Goal: Transaction & Acquisition: Purchase product/service

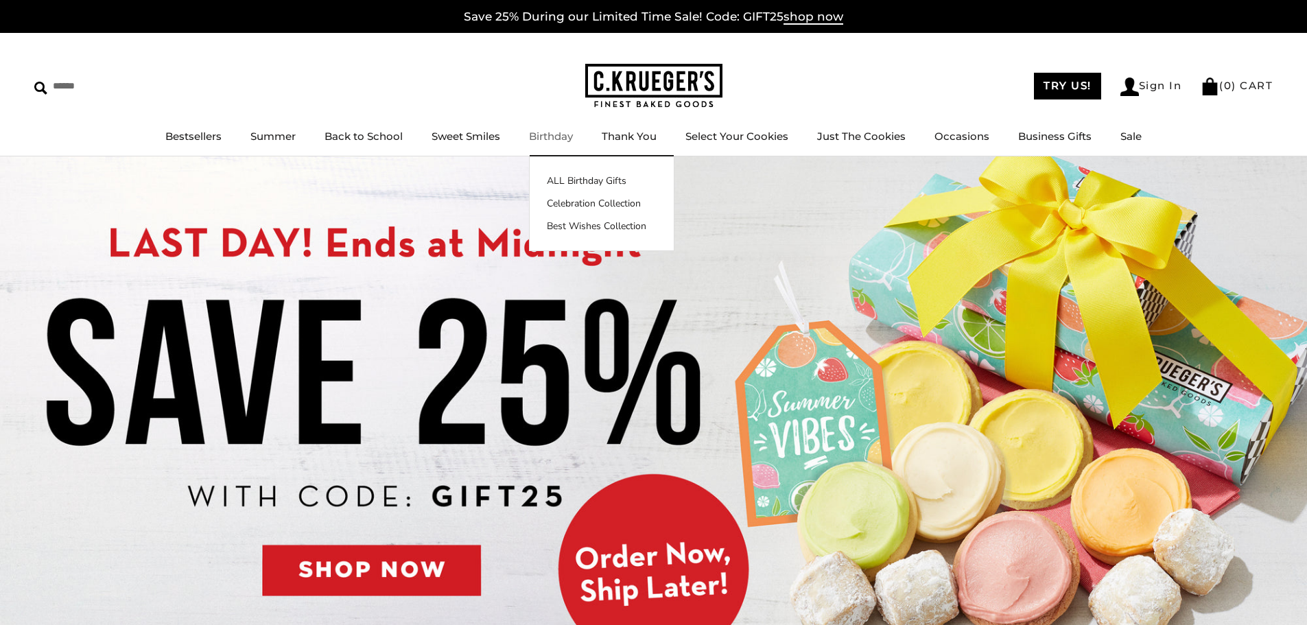
click at [554, 132] on link "Birthday" at bounding box center [551, 136] width 44 height 13
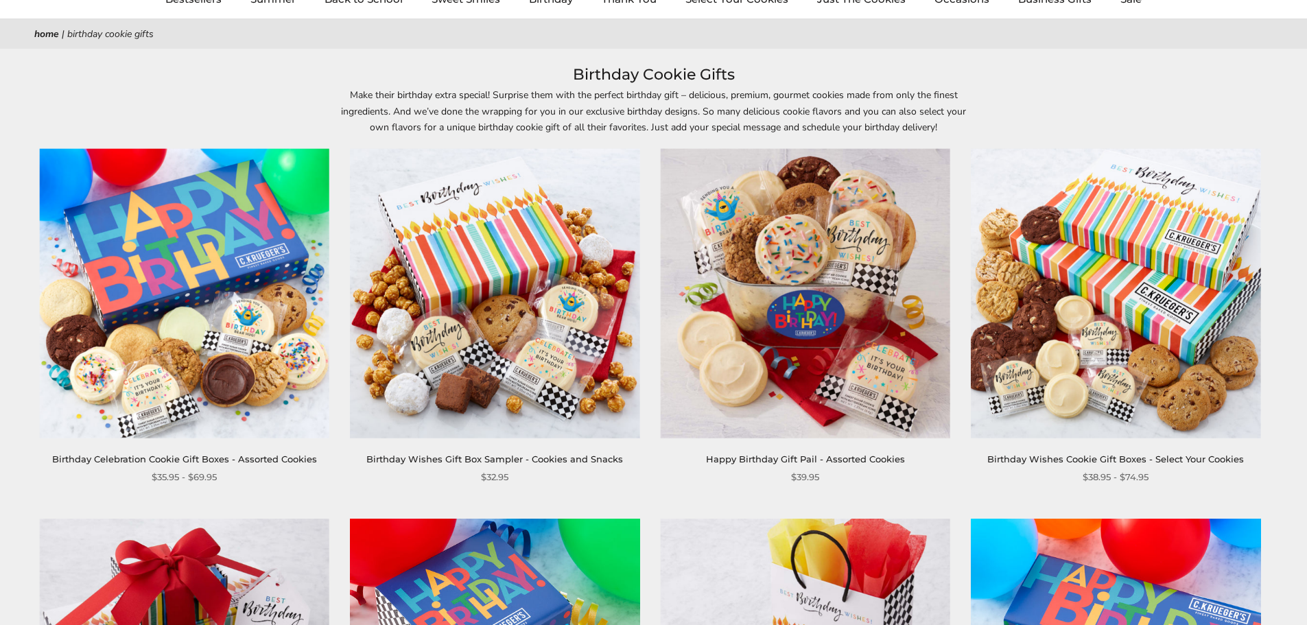
click at [1067, 265] on img at bounding box center [1116, 294] width 290 height 290
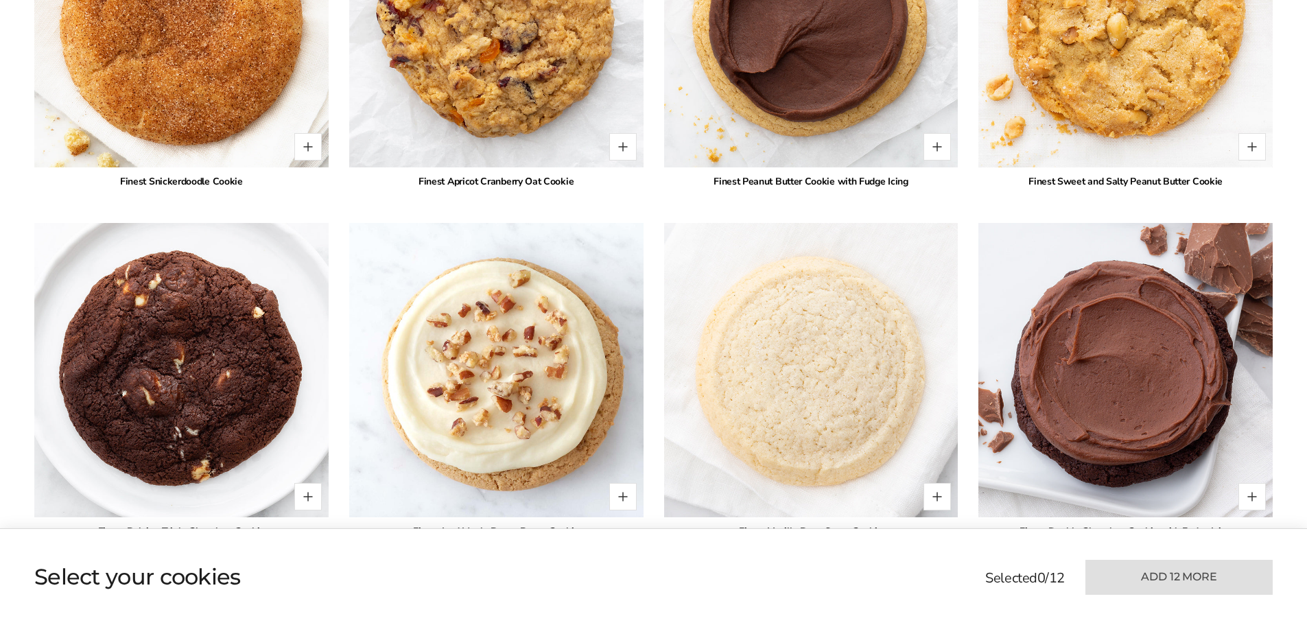
scroll to position [2950, 0]
